Goal: Information Seeking & Learning: Find specific fact

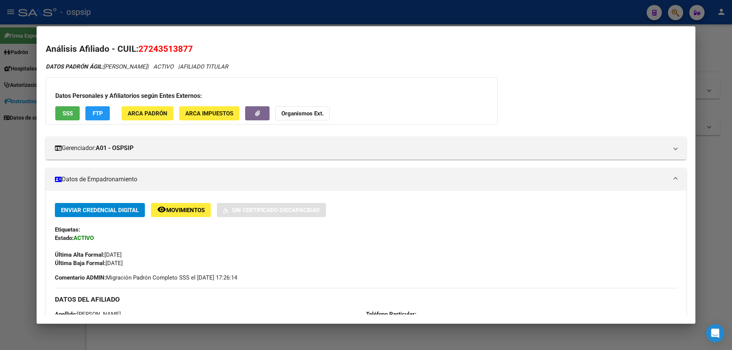
scroll to position [245, 0]
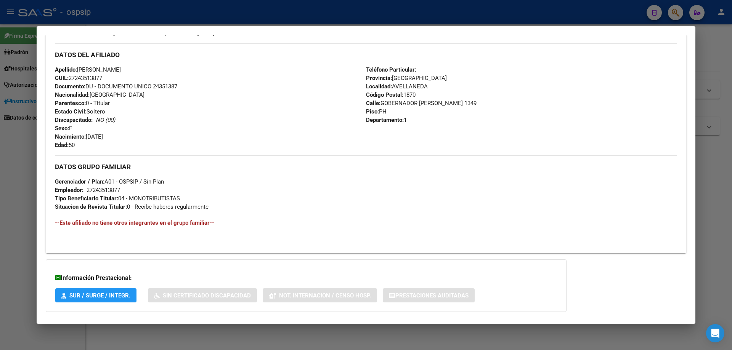
click at [709, 205] on div at bounding box center [366, 175] width 732 height 350
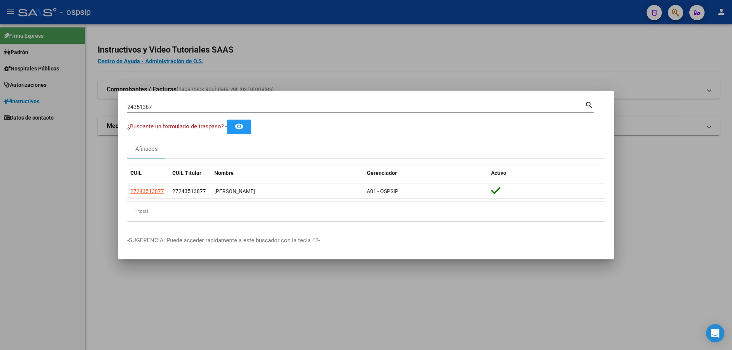
click at [229, 102] on div "24351387 Buscar (apellido, dni, cuil, [PERSON_NAME], cuit, obra social)" at bounding box center [355, 106] width 457 height 11
type input "2"
type input "17265847"
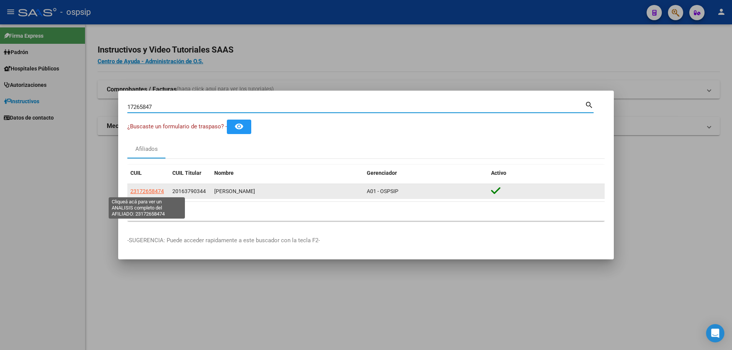
click at [146, 192] on span "23172658474" at bounding box center [147, 191] width 34 height 6
type textarea "23172658474"
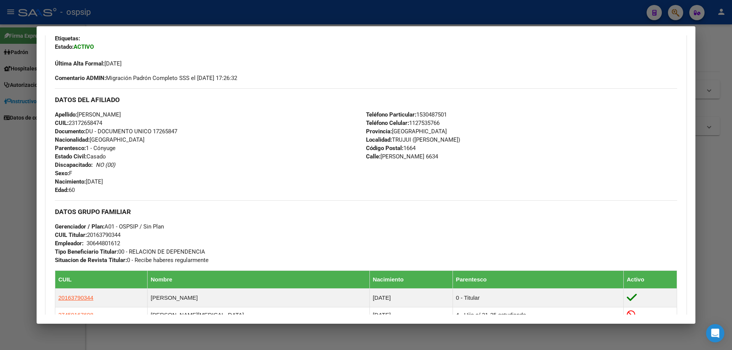
scroll to position [191, 0]
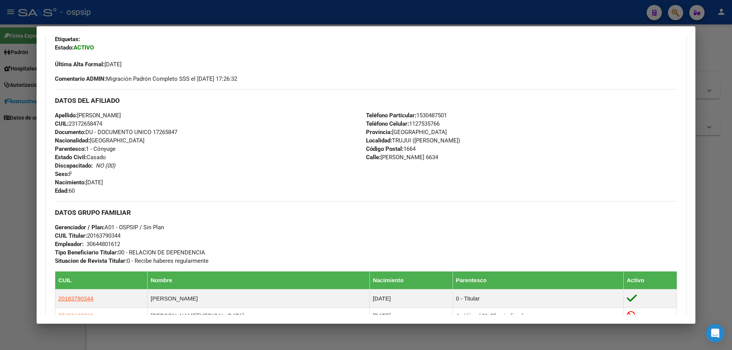
drag, startPoint x: 180, startPoint y: 129, endPoint x: 154, endPoint y: 132, distance: 25.4
click at [154, 132] on div "Apellido: [PERSON_NAME]: 23172658474 Documento: DU - DOCUMENTO UNICO 17265847 N…" at bounding box center [210, 153] width 311 height 84
copy span "17265847"
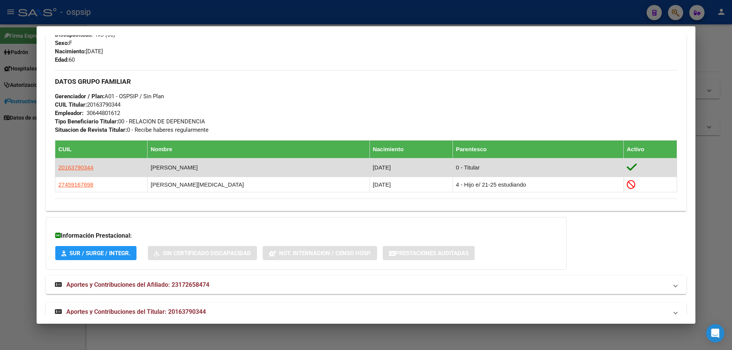
scroll to position [337, 0]
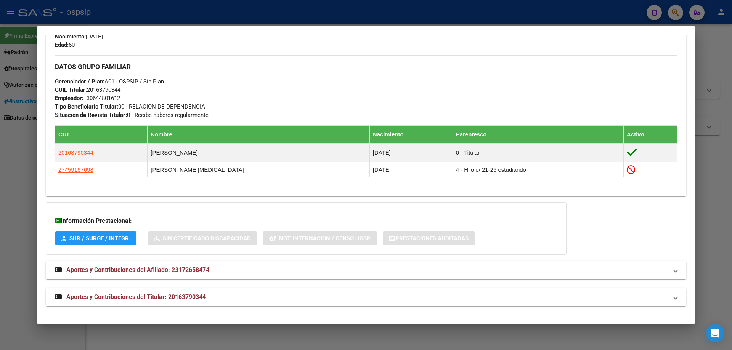
click at [154, 297] on span "Aportes y Contribuciones del Titular: 20163790344" at bounding box center [136, 296] width 140 height 7
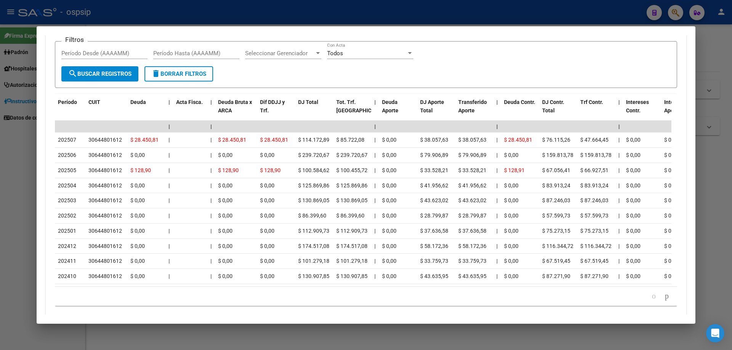
scroll to position [714, 0]
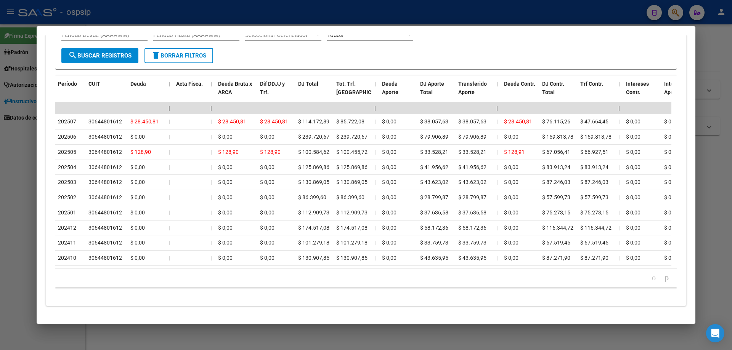
click at [406, 340] on div at bounding box center [366, 175] width 732 height 350
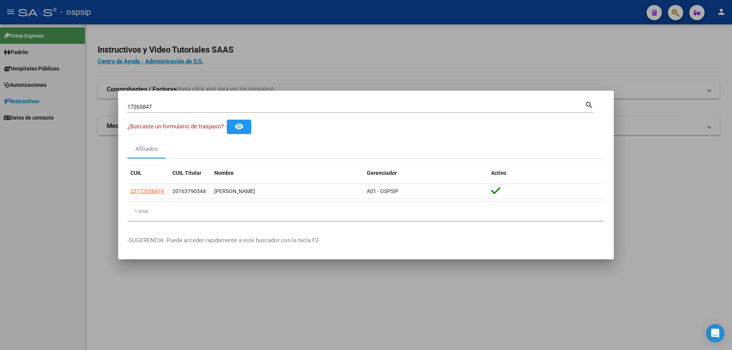
click at [202, 98] on mat-dialog-container "17265847 Buscar (apellido, dni, cuil, nro traspaso, cuit, obra social) search ¿…" at bounding box center [366, 175] width 496 height 169
